Goal: Task Accomplishment & Management: Use online tool/utility

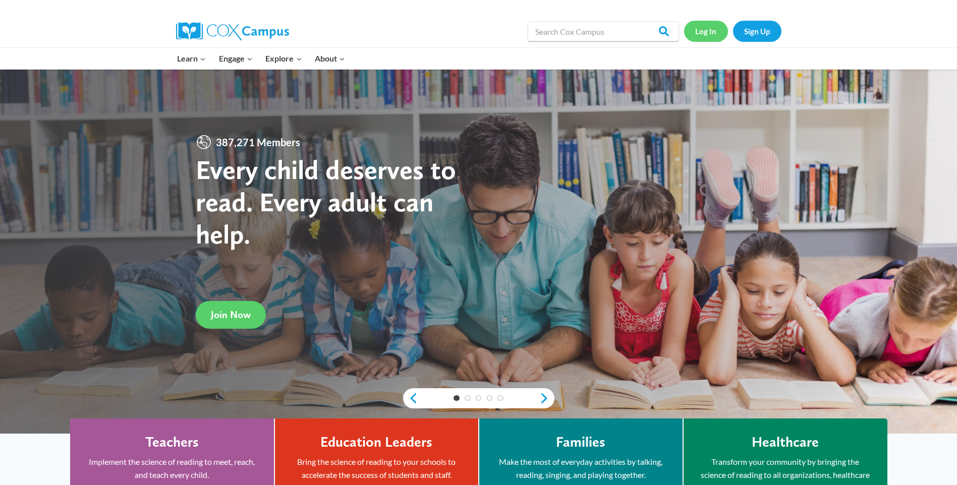
click at [690, 30] on link "Log In" at bounding box center [706, 31] width 44 height 21
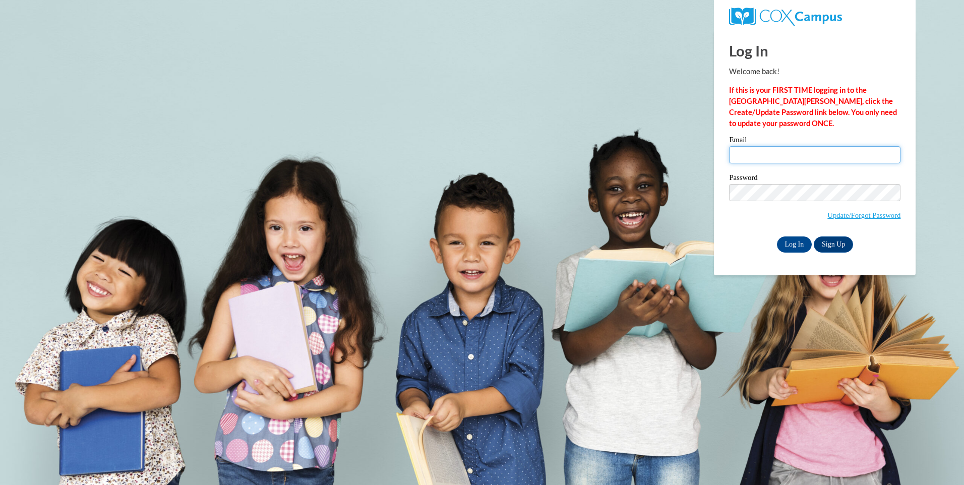
click at [769, 154] on input "Email" at bounding box center [814, 154] width 171 height 17
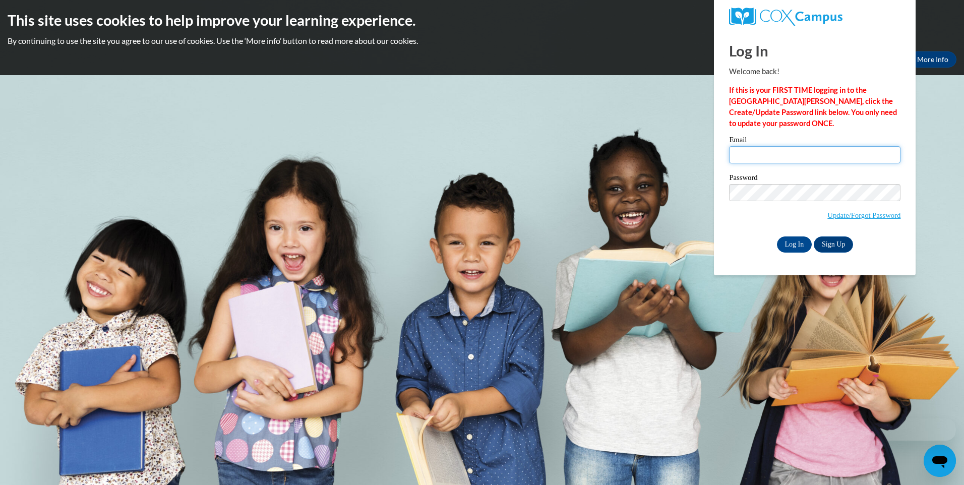
type input "karen@playmateschildcareinc.com"
click at [797, 241] on input "Log In" at bounding box center [794, 245] width 35 height 16
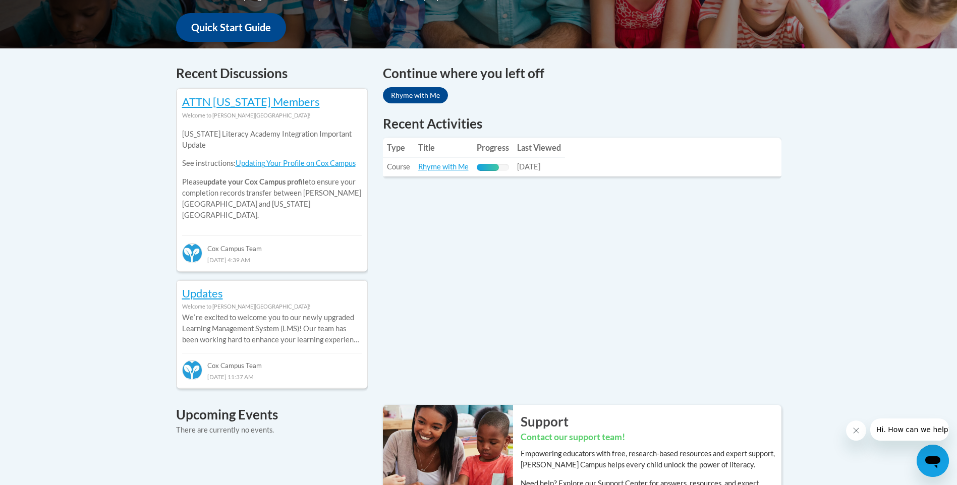
scroll to position [252, 0]
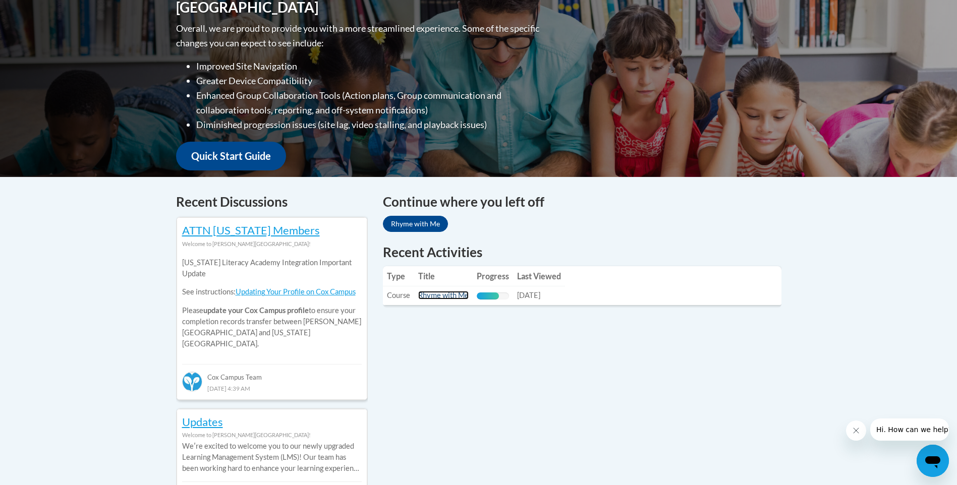
click at [455, 295] on link "Rhyme with Me" at bounding box center [443, 295] width 50 height 9
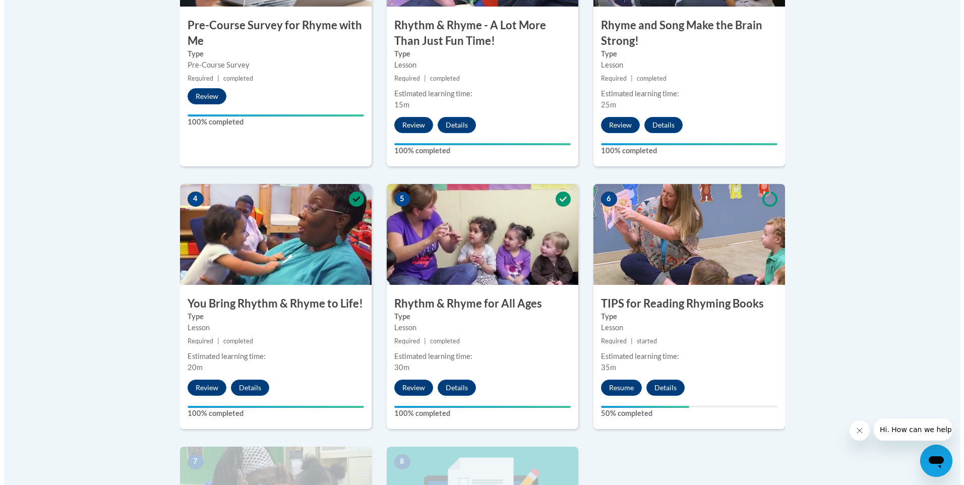
scroll to position [555, 0]
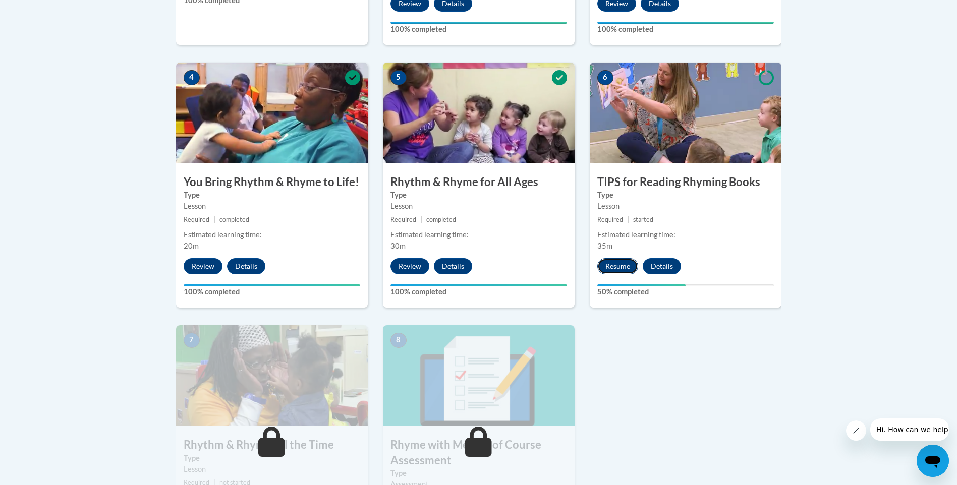
click at [622, 264] on button "Resume" at bounding box center [617, 266] width 41 height 16
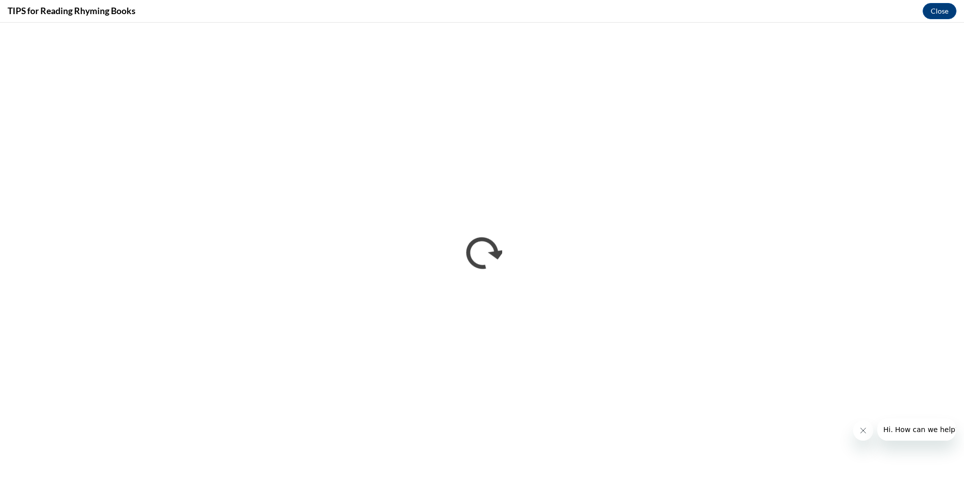
scroll to position [0, 0]
